Goal: Task Accomplishment & Management: Manage account settings

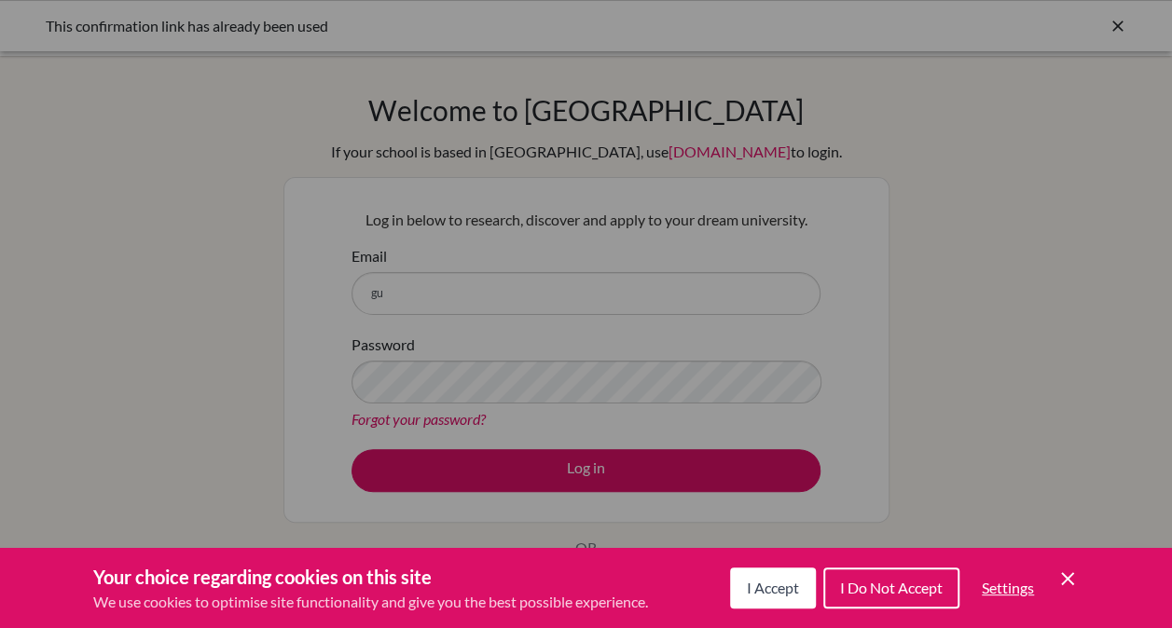
click at [763, 591] on span "I Accept" at bounding box center [773, 588] width 52 height 18
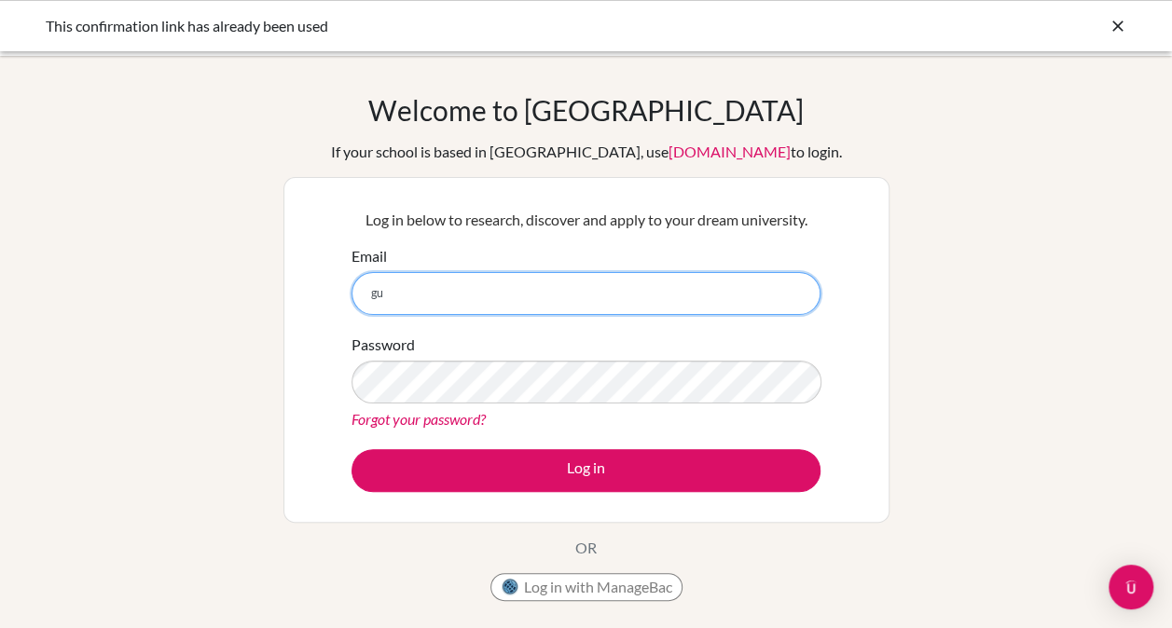
click at [401, 287] on input "gu" at bounding box center [585, 293] width 469 height 43
type input "[EMAIL_ADDRESS][DOMAIN_NAME]"
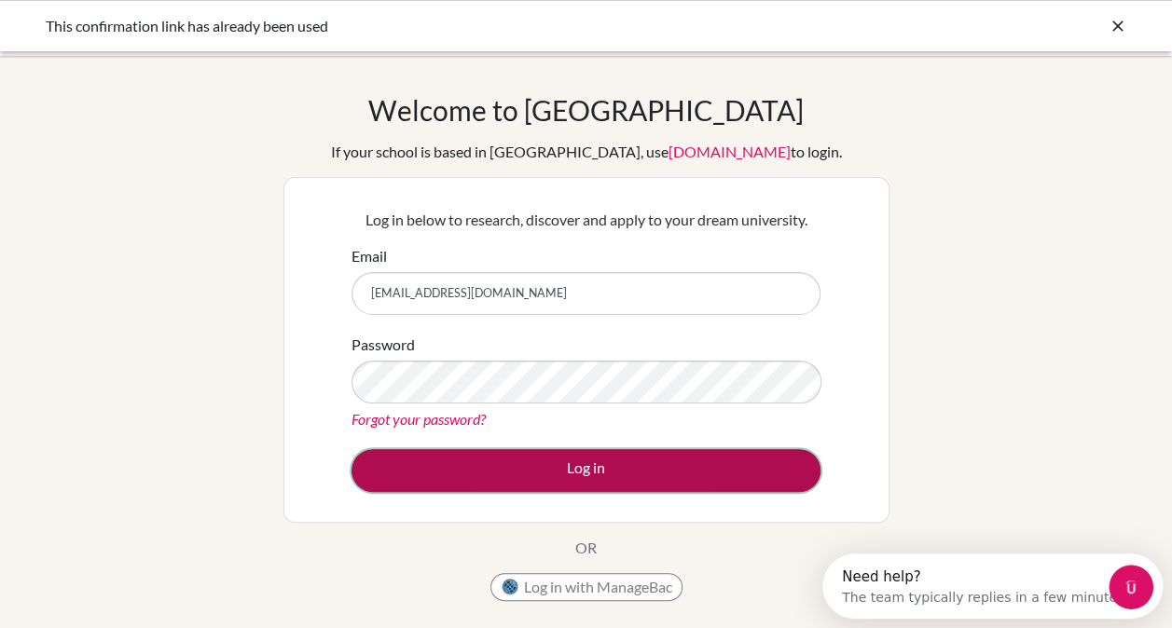
click at [567, 461] on button "Log in" at bounding box center [585, 470] width 469 height 43
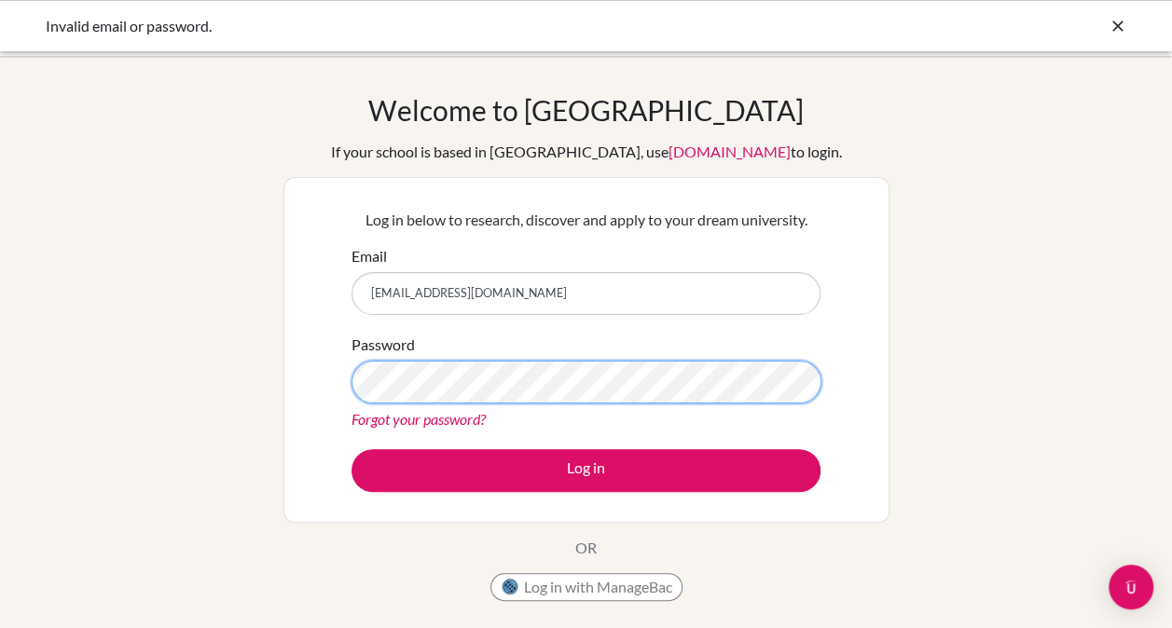
click at [351, 449] on button "Log in" at bounding box center [585, 470] width 469 height 43
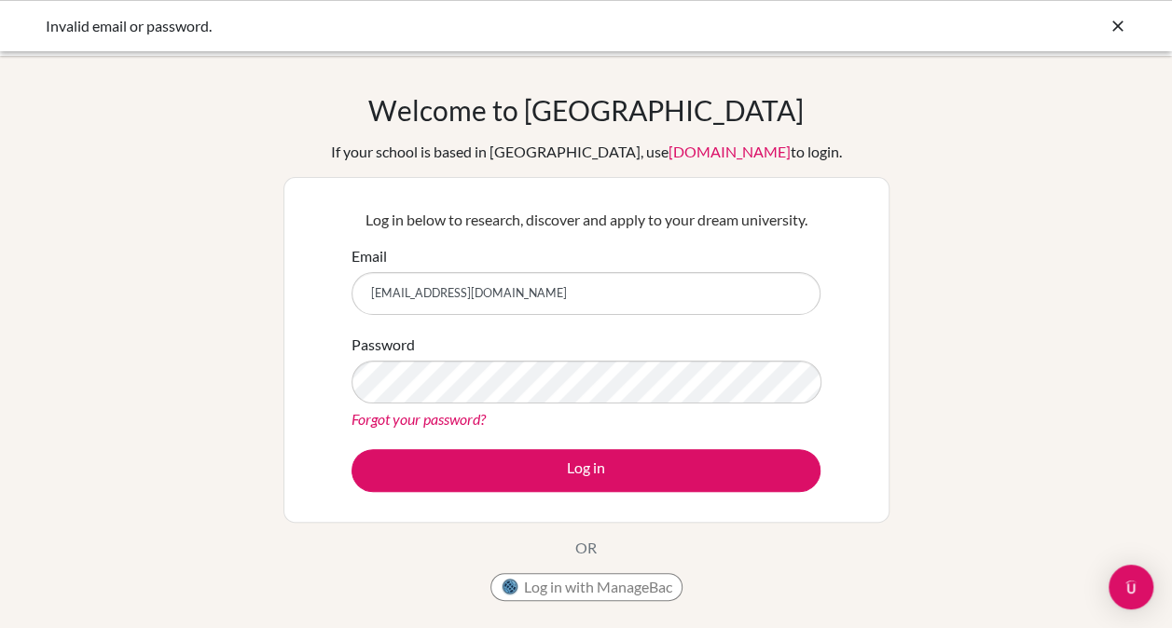
click at [433, 421] on link "Forgot your password?" at bounding box center [418, 419] width 134 height 18
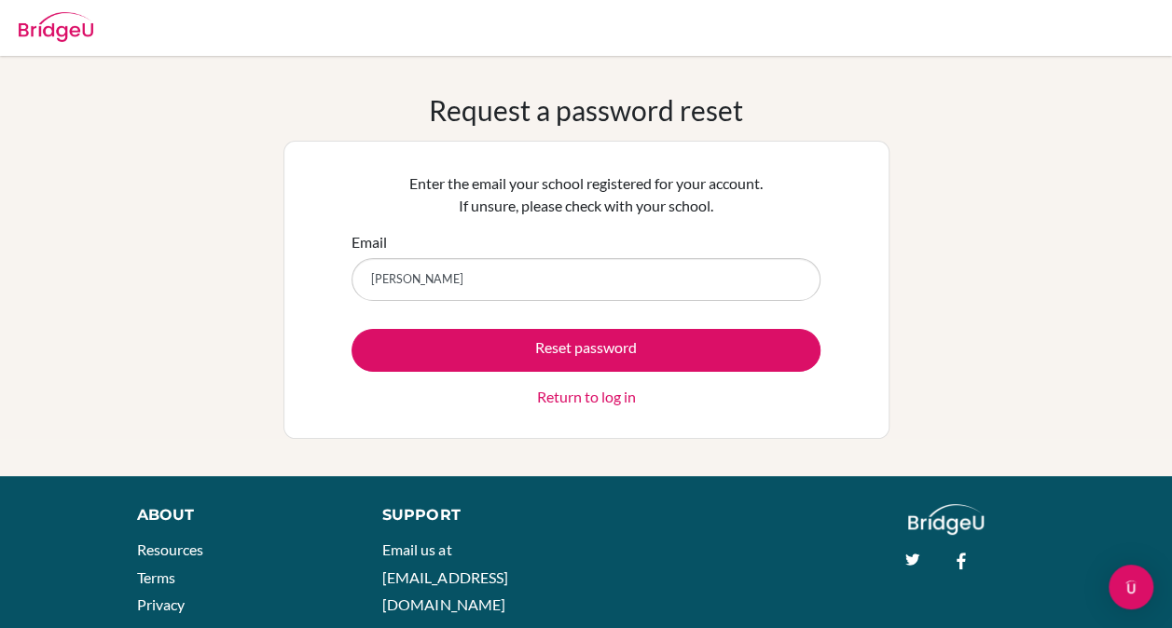
type input "[EMAIL_ADDRESS][DOMAIN_NAME]"
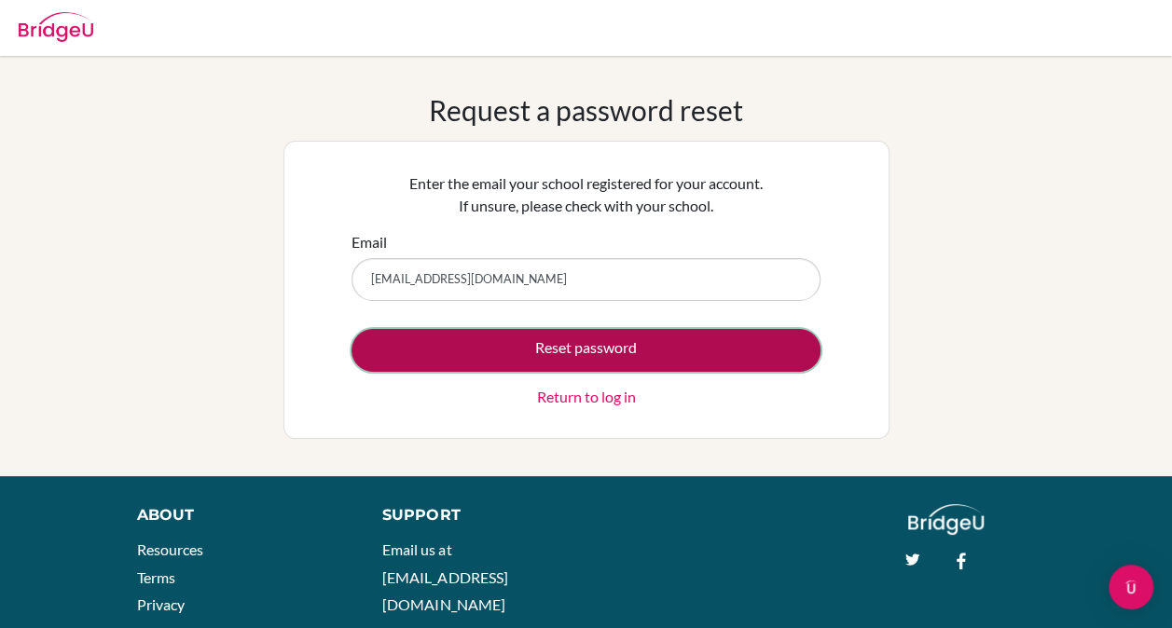
click at [494, 349] on button "Reset password" at bounding box center [585, 350] width 469 height 43
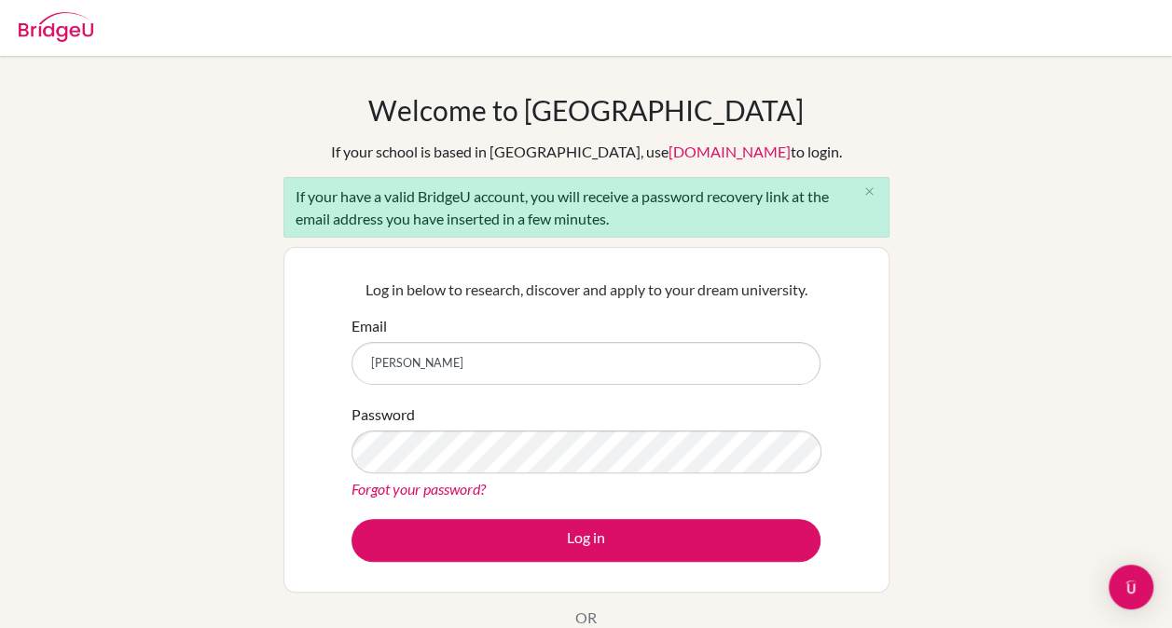
type input "[EMAIL_ADDRESS][DOMAIN_NAME]"
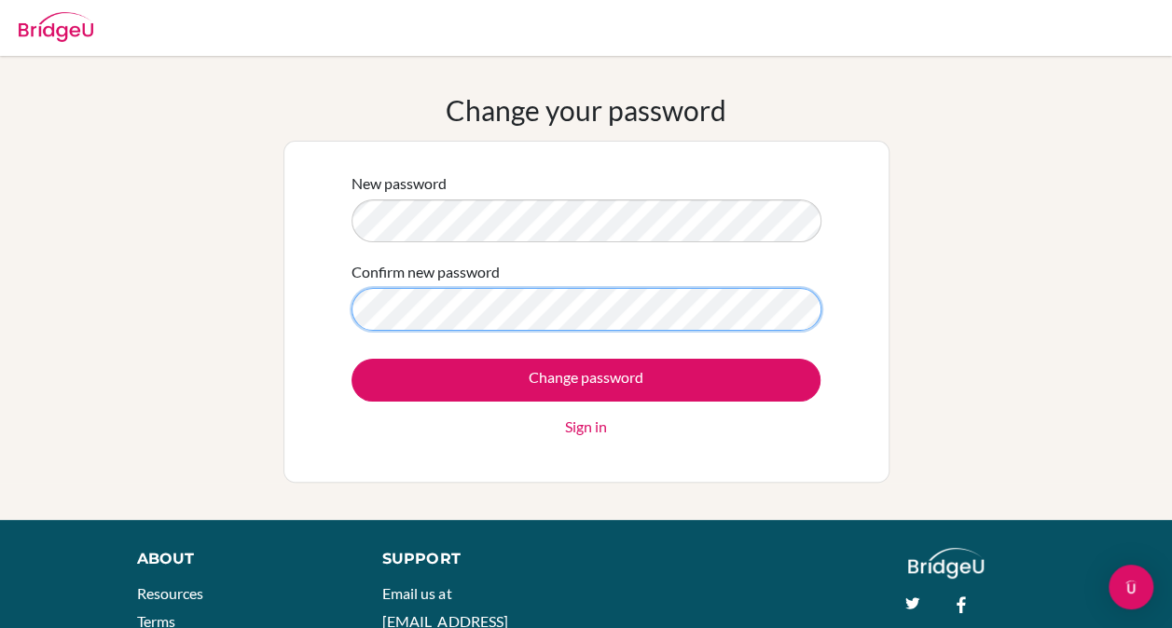
click at [351, 359] on input "Change password" at bounding box center [585, 380] width 469 height 43
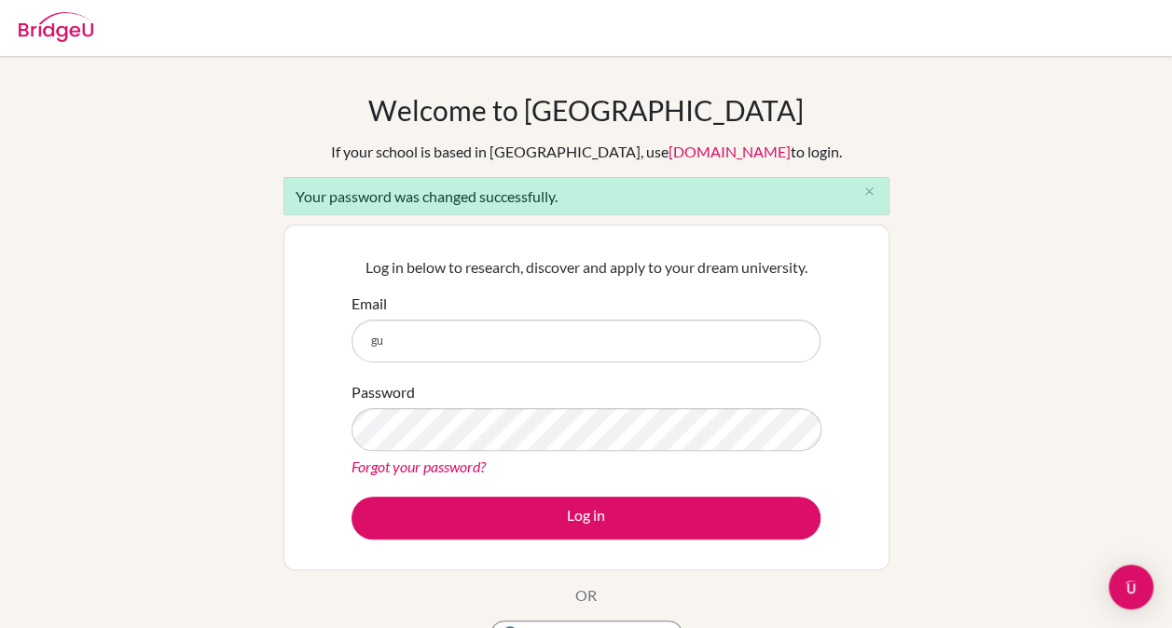
type input "guzal.norbaeva@britishschool.uz"
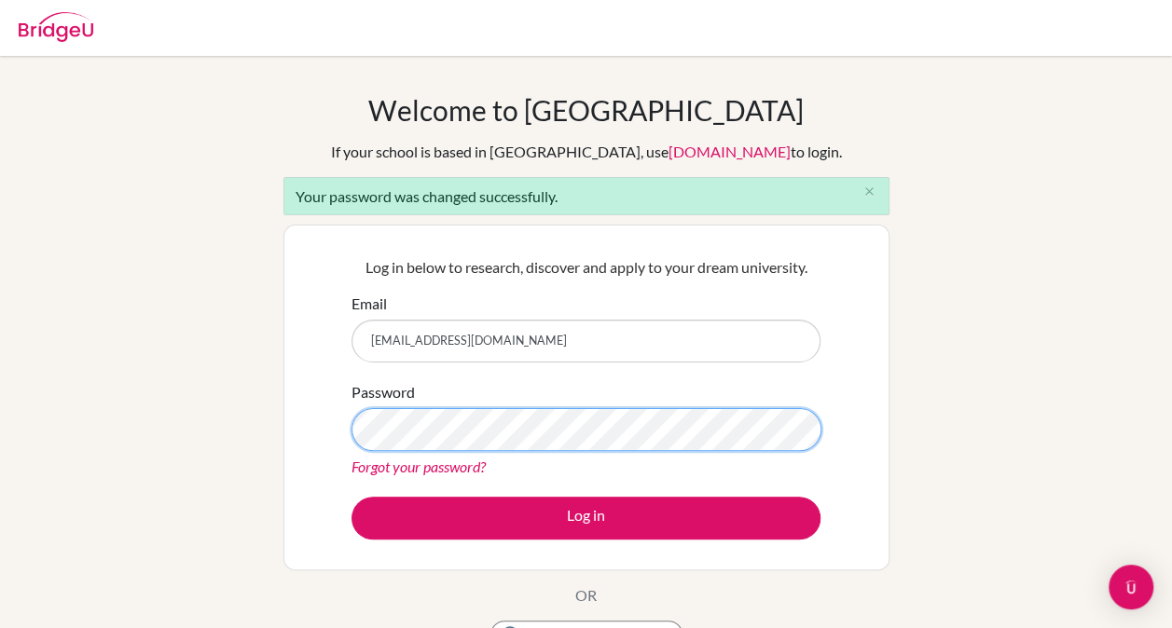
click at [243, 421] on div "Welcome to BridgeU If your school is based in China, use app.bridge-u.com.cn to…" at bounding box center [586, 421] width 1172 height 657
click at [351, 497] on button "Log in" at bounding box center [585, 518] width 469 height 43
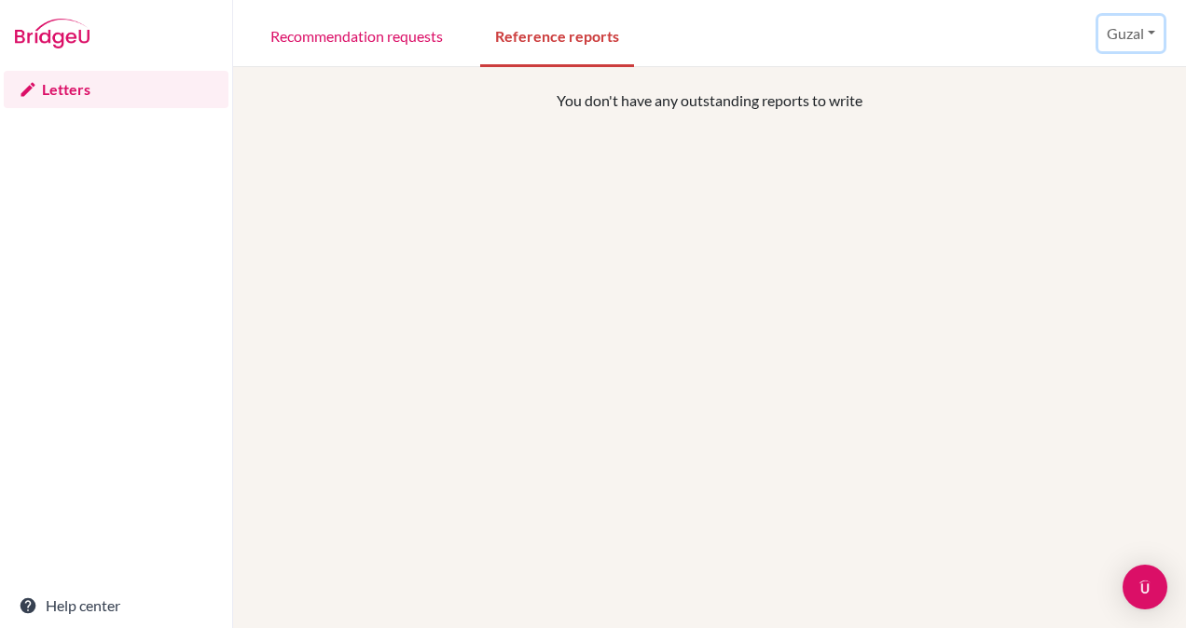
click at [1131, 36] on button "Guzal" at bounding box center [1130, 33] width 65 height 35
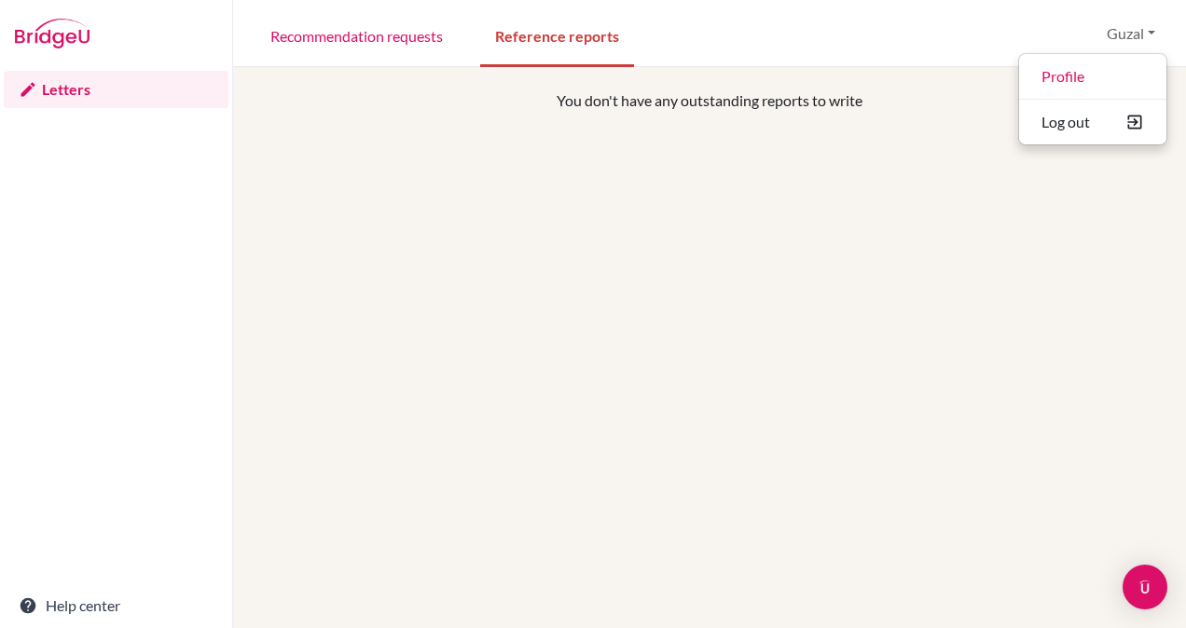
click at [879, 280] on div "You don't have any outstanding reports to write" at bounding box center [709, 404] width 908 height 628
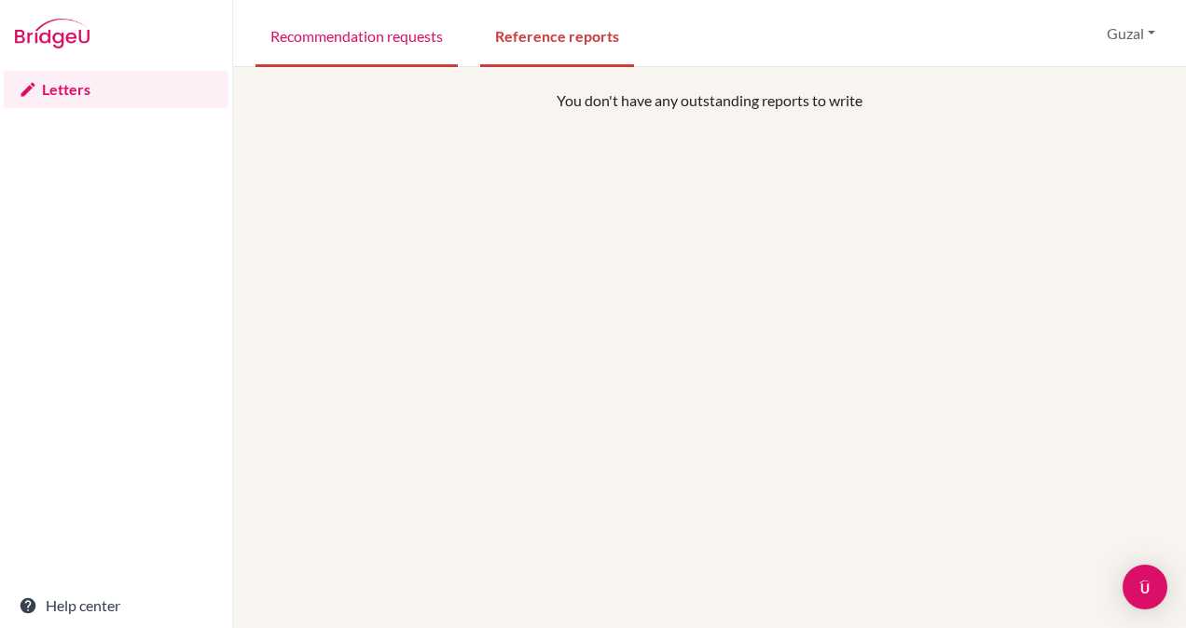
click at [345, 47] on link "Recommendation requests" at bounding box center [356, 35] width 202 height 64
